Goal: Task Accomplishment & Management: Complete application form

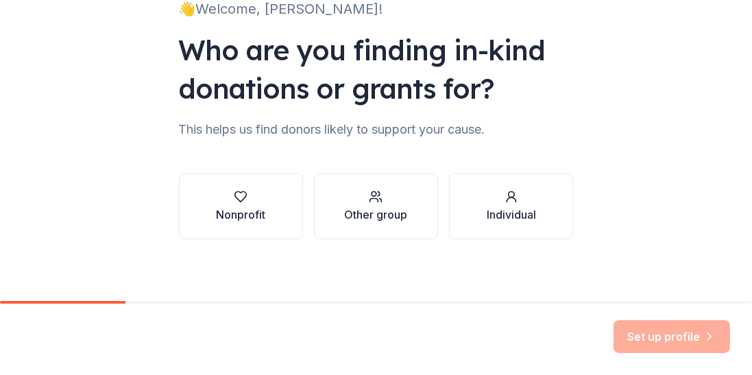
scroll to position [115, 0]
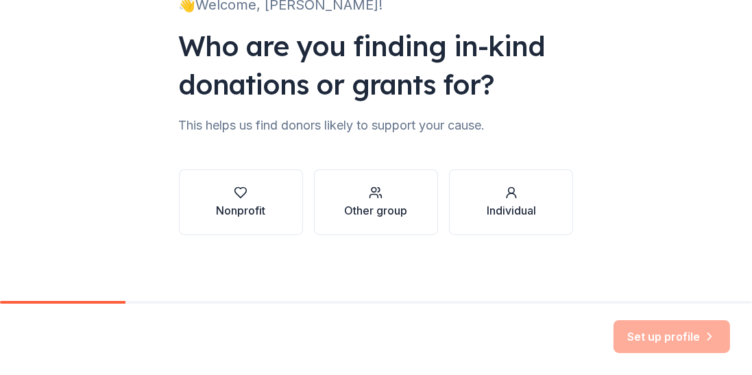
click at [236, 206] on div "Nonprofit" at bounding box center [240, 210] width 49 height 16
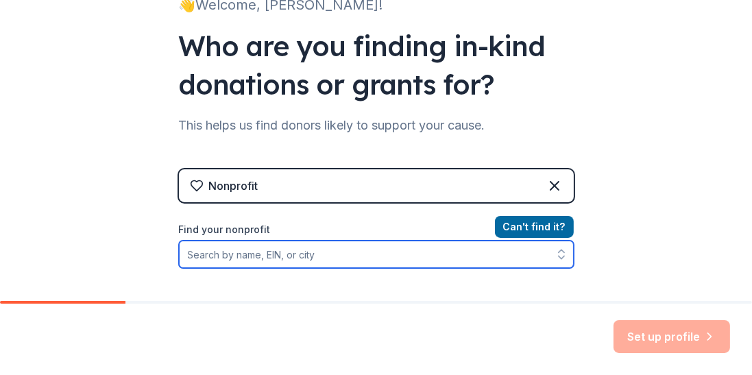
click at [247, 253] on input "Find your nonprofit" at bounding box center [376, 253] width 395 height 27
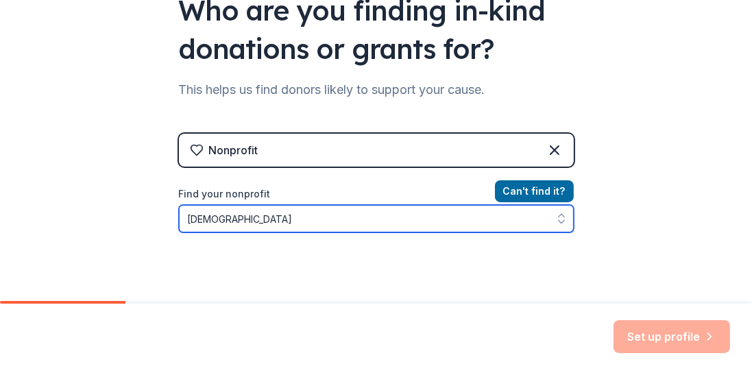
click at [559, 217] on icon "button" at bounding box center [561, 219] width 14 height 14
click at [555, 223] on icon "button" at bounding box center [561, 219] width 14 height 14
type input "[DEMOGRAPHIC_DATA]"
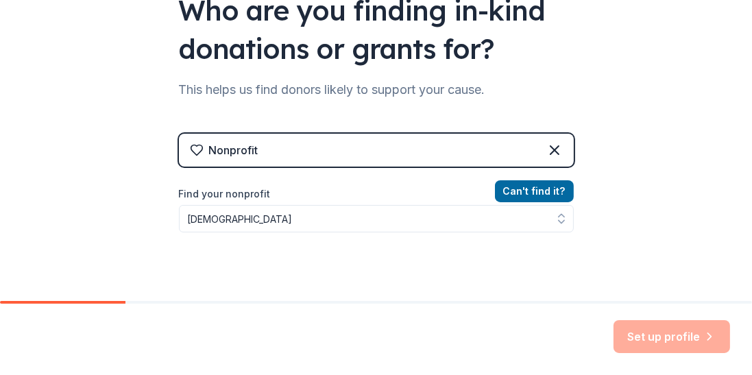
click at [214, 147] on div "Nonprofit" at bounding box center [233, 150] width 49 height 16
click at [193, 146] on icon at bounding box center [196, 150] width 12 height 10
click at [552, 143] on icon at bounding box center [554, 150] width 16 height 16
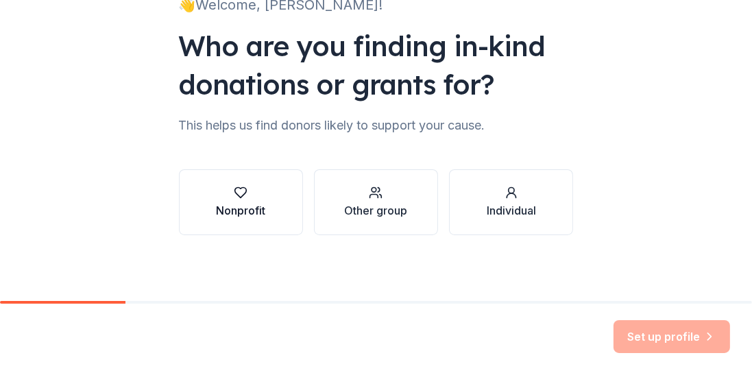
click at [238, 206] on div "Nonprofit" at bounding box center [240, 210] width 49 height 16
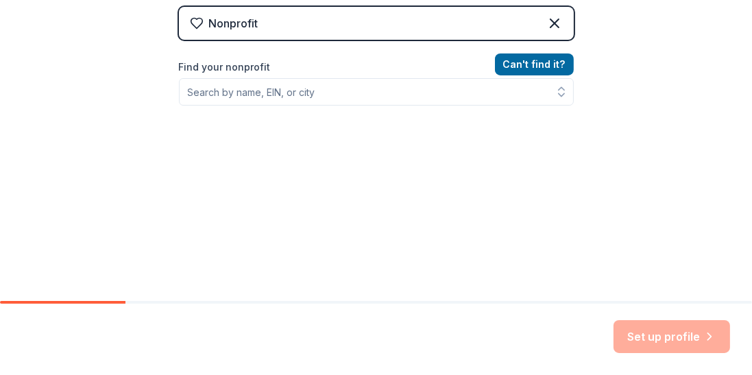
scroll to position [285, 0]
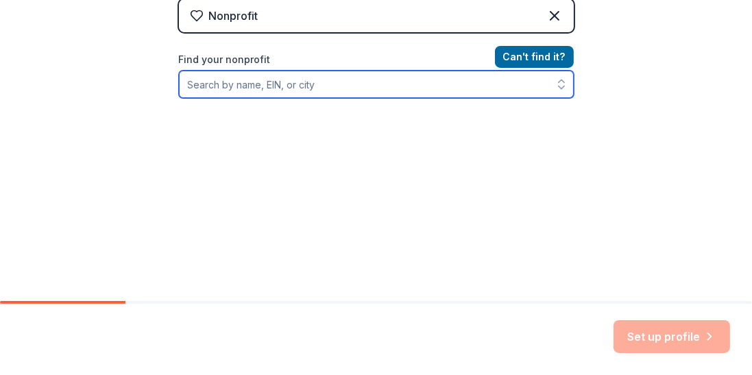
click at [321, 80] on input "Find your nonprofit" at bounding box center [376, 84] width 395 height 27
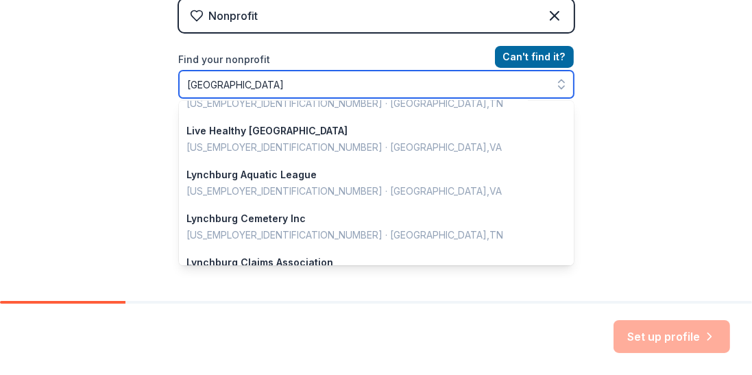
scroll to position [313, 0]
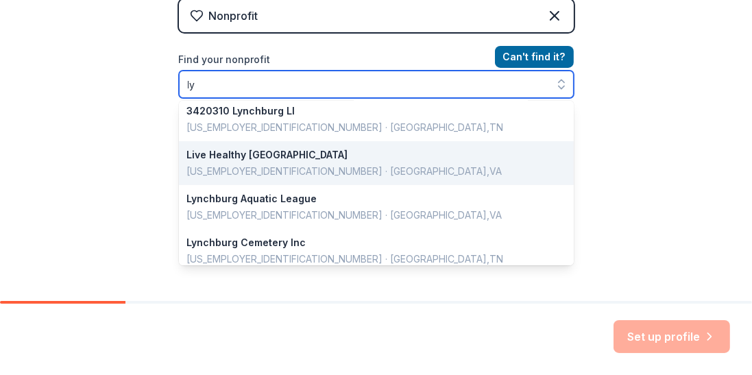
type input "l"
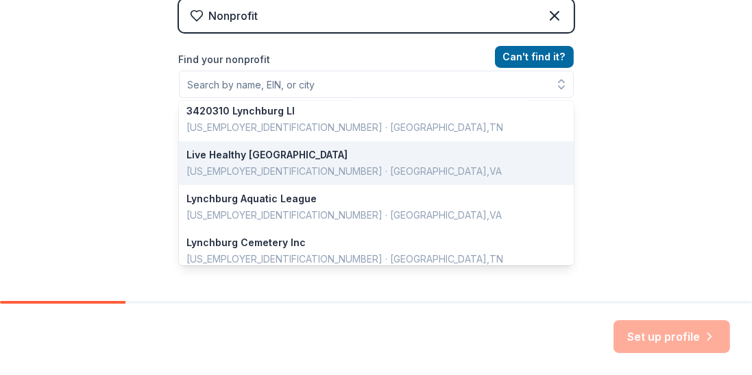
scroll to position [262, 0]
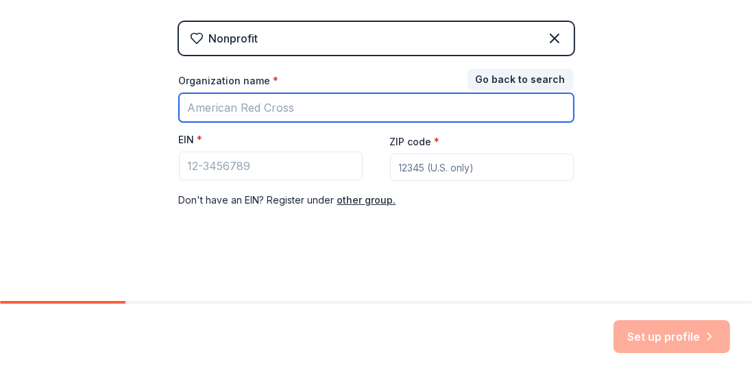
click at [306, 114] on input "Organization name *" at bounding box center [376, 107] width 395 height 29
click at [257, 104] on input "Dearington" at bounding box center [376, 107] width 395 height 29
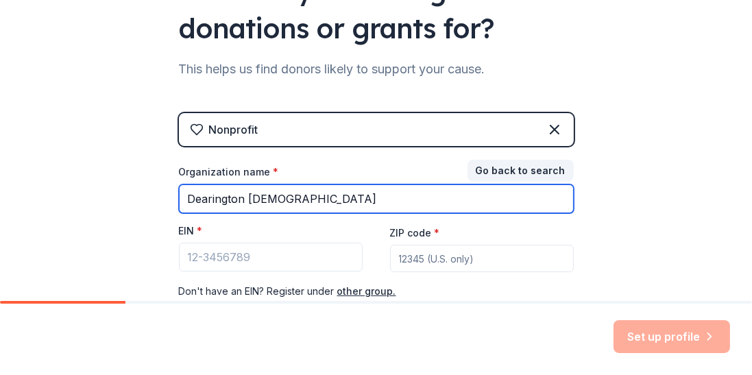
scroll to position [184, 0]
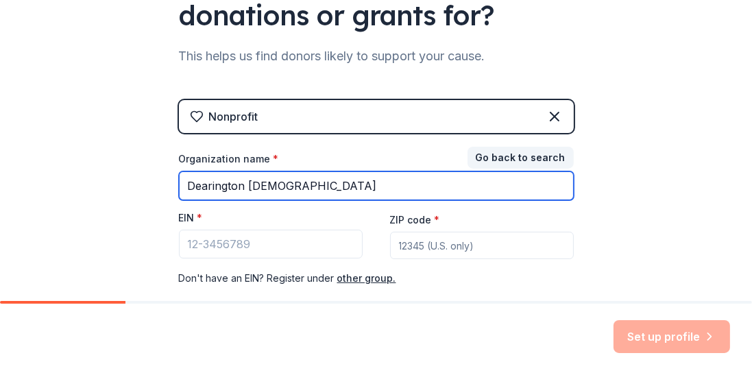
type input "Dearington [DEMOGRAPHIC_DATA]"
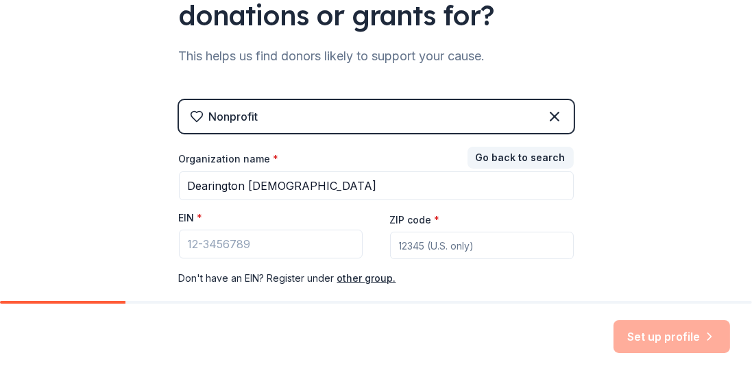
click at [552, 114] on icon at bounding box center [554, 116] width 8 height 8
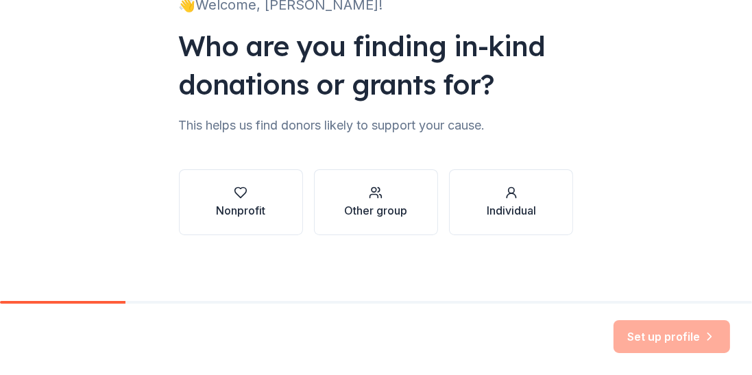
scroll to position [115, 0]
click at [388, 213] on div "Other group" at bounding box center [375, 210] width 63 height 16
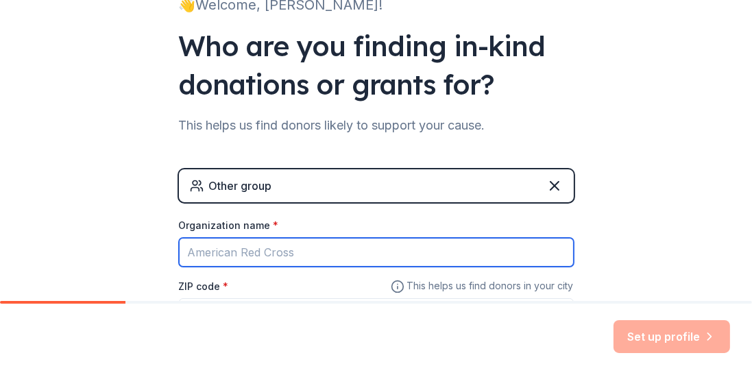
click at [248, 247] on input "Organization name *" at bounding box center [376, 252] width 395 height 29
click at [225, 250] on input "[PERSON_NAME] ton" at bounding box center [376, 252] width 395 height 29
click at [275, 245] on input "Dearington" at bounding box center [376, 252] width 395 height 29
type input "[DEMOGRAPHIC_DATA]"
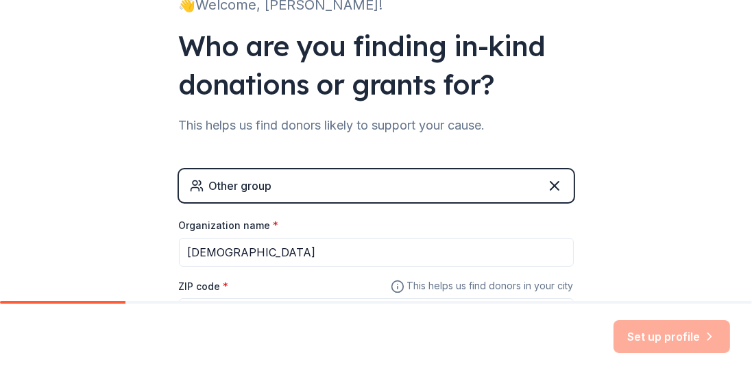
click at [263, 286] on div "ZIP code *" at bounding box center [376, 301] width 395 height 49
click at [262, 286] on div "ZIP code *" at bounding box center [376, 301] width 395 height 49
click at [215, 289] on label "ZIP code *" at bounding box center [204, 287] width 50 height 14
click at [215, 298] on input "ZIP code *" at bounding box center [376, 311] width 395 height 27
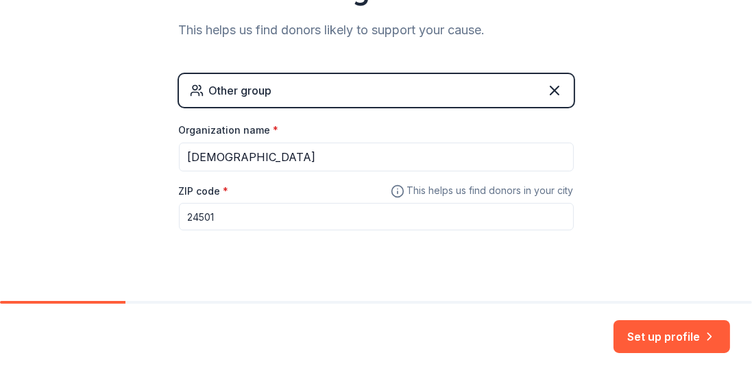
scroll to position [232, 0]
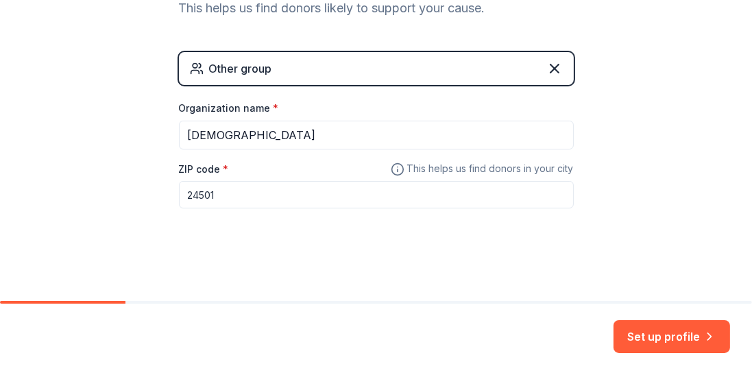
type input "24501"
click at [644, 333] on button "Set up profile" at bounding box center [671, 336] width 116 height 33
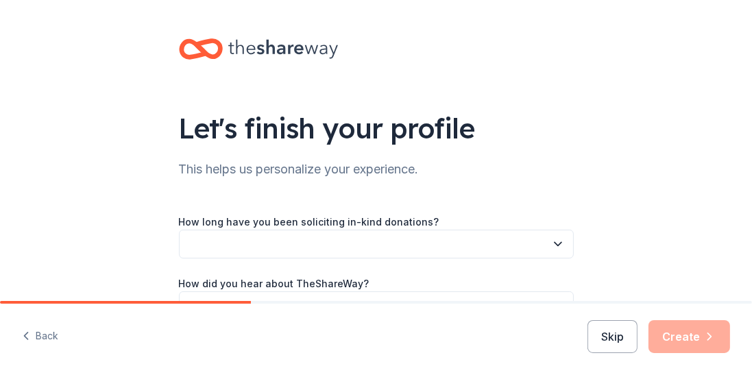
click at [551, 243] on icon "button" at bounding box center [558, 244] width 14 height 14
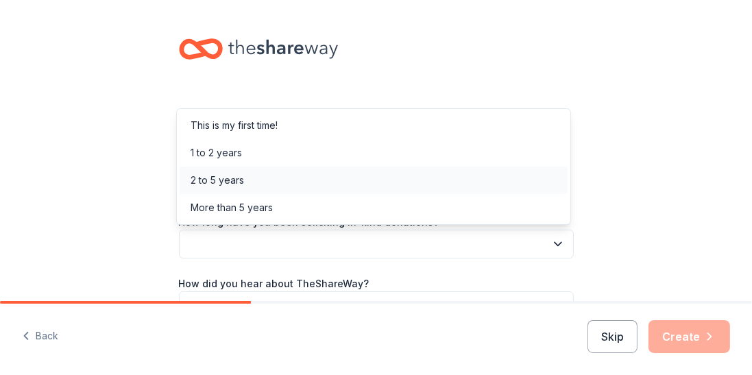
click at [217, 177] on div "2 to 5 years" at bounding box center [216, 180] width 53 height 16
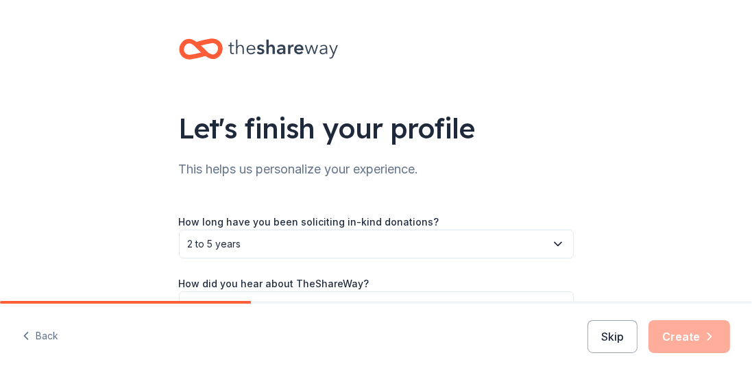
click at [376, 285] on div "How did you hear about TheShareWay?" at bounding box center [376, 297] width 395 height 45
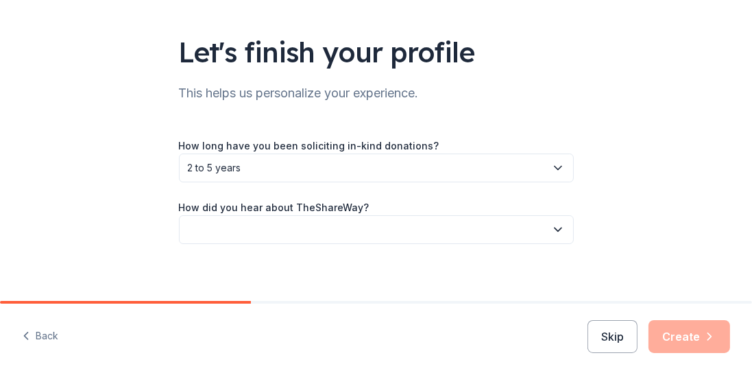
scroll to position [85, 0]
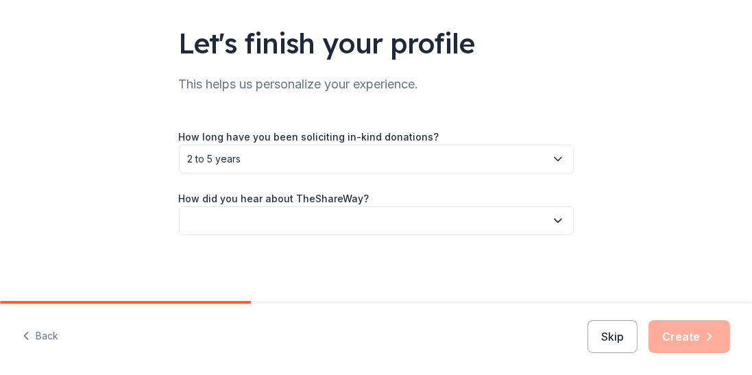
click at [554, 219] on icon "button" at bounding box center [557, 220] width 7 height 3
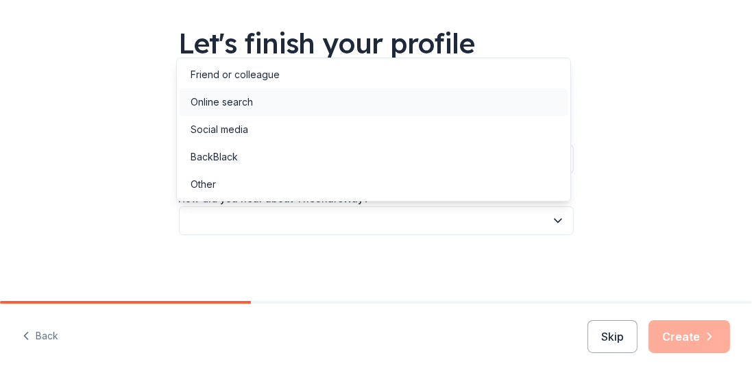
click at [205, 97] on div "Online search" at bounding box center [221, 102] width 62 height 16
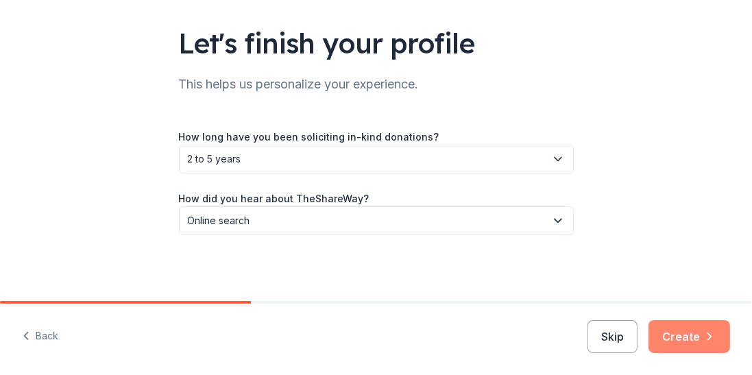
click at [680, 337] on button "Create" at bounding box center [689, 336] width 82 height 33
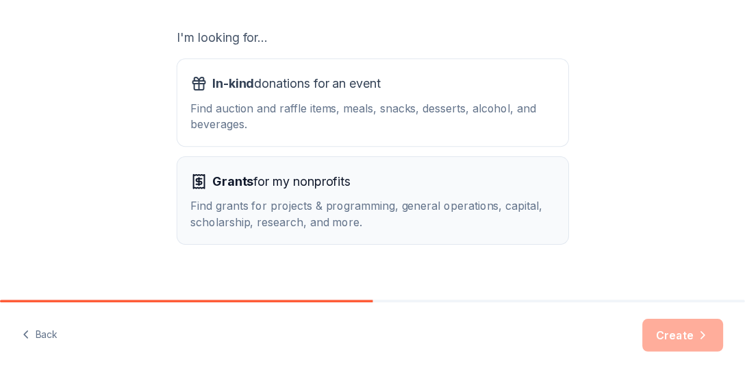
scroll to position [252, 0]
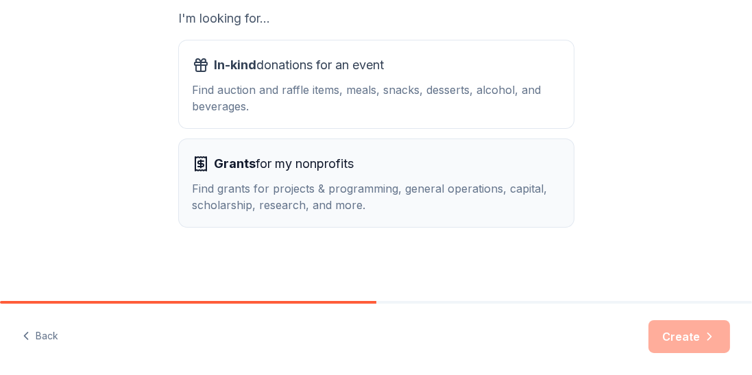
click at [263, 185] on div "Find grants for projects & programming, general operations, capital, scholarshi…" at bounding box center [376, 196] width 367 height 33
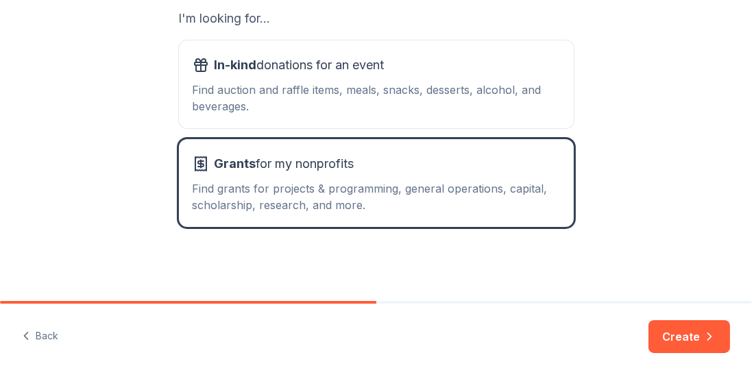
click at [678, 330] on button "Create" at bounding box center [689, 336] width 82 height 33
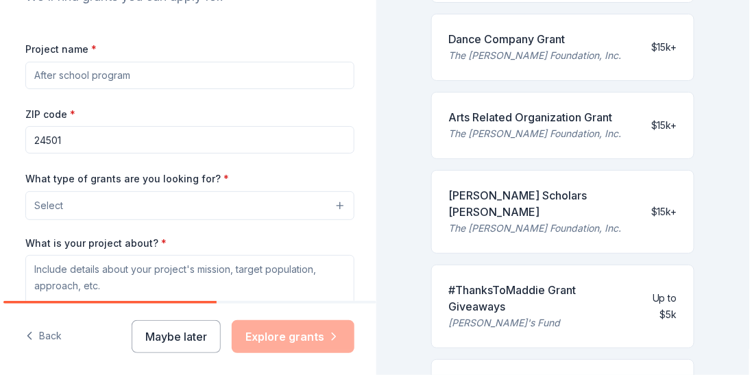
scroll to position [234, 0]
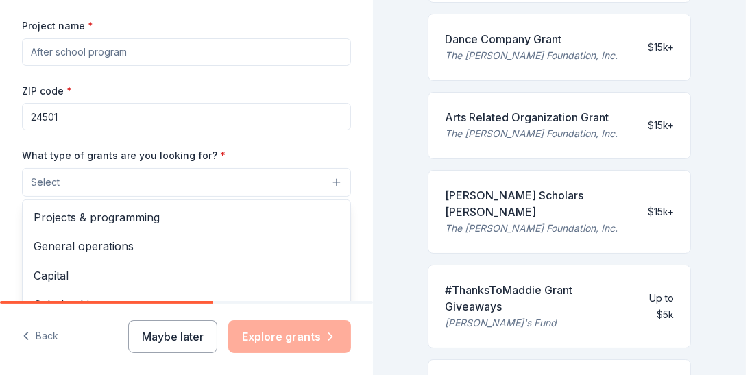
click at [138, 186] on button "Select" at bounding box center [186, 182] width 329 height 29
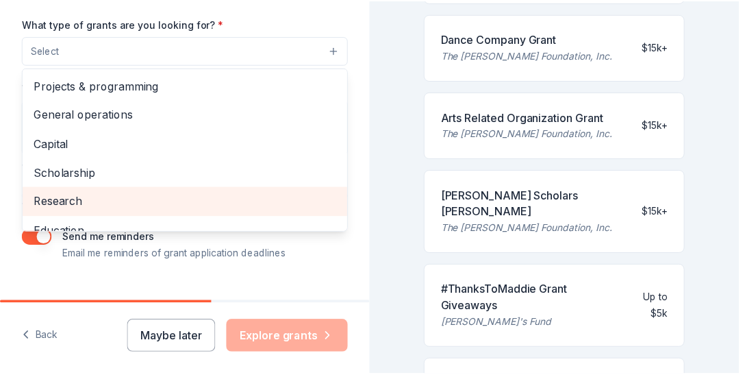
scroll to position [352, 0]
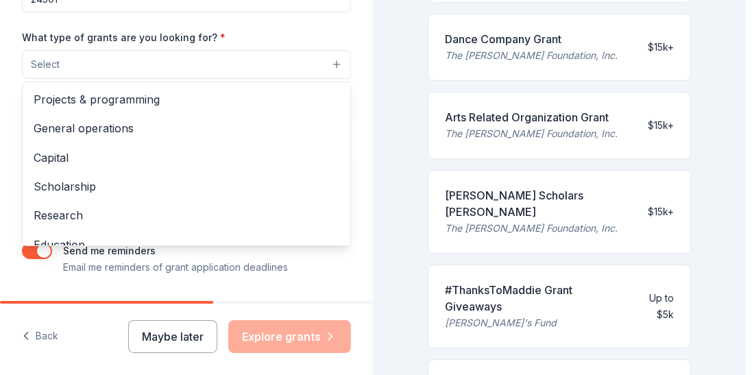
click at [398, 249] on div "Tell us about your project. We'll find grants you can apply for. Project name *…" at bounding box center [372, 187] width 745 height 375
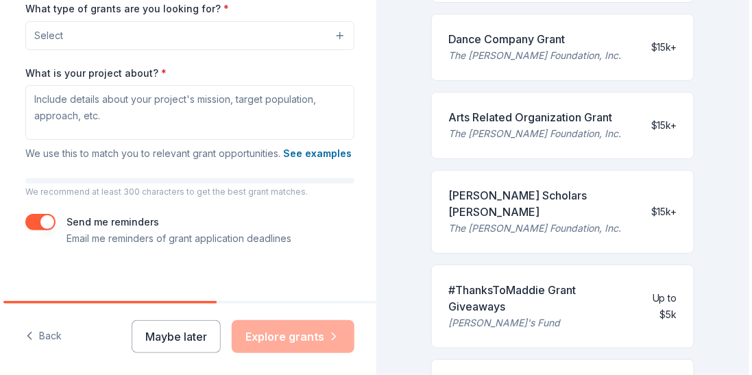
scroll to position [369, 0]
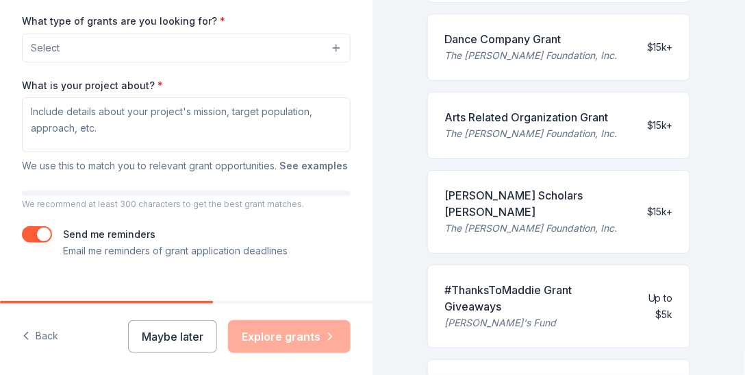
click at [280, 174] on button "See examples" at bounding box center [314, 166] width 69 height 16
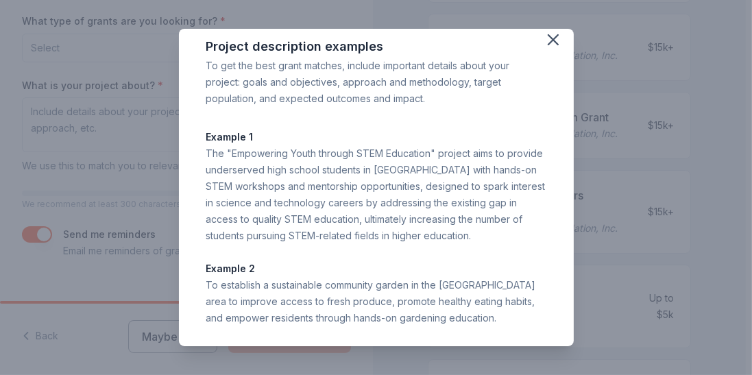
scroll to position [11, 0]
